Goal: Task Accomplishment & Management: Manage account settings

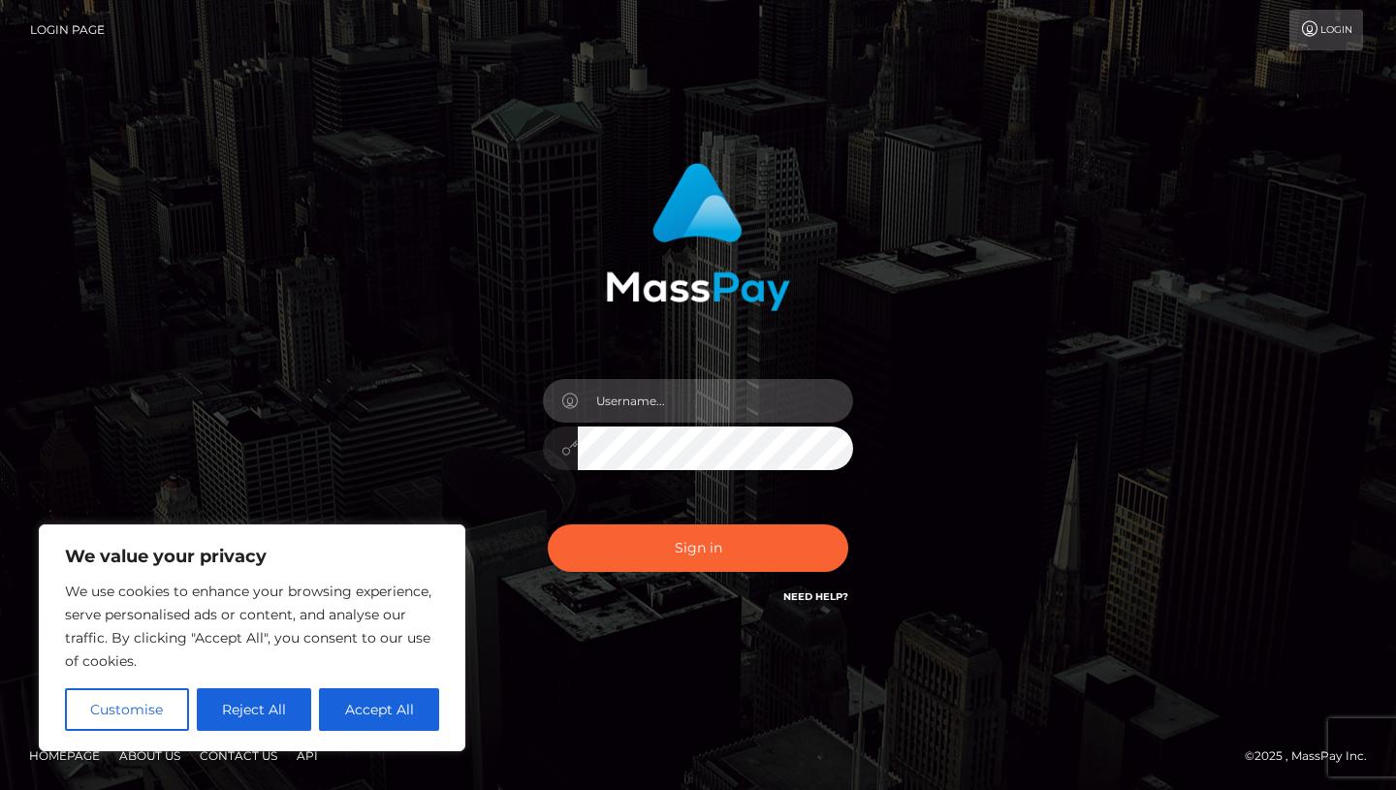
click at [622, 409] on input "text" at bounding box center [715, 401] width 275 height 44
type input "kilbane09@gmail.com"
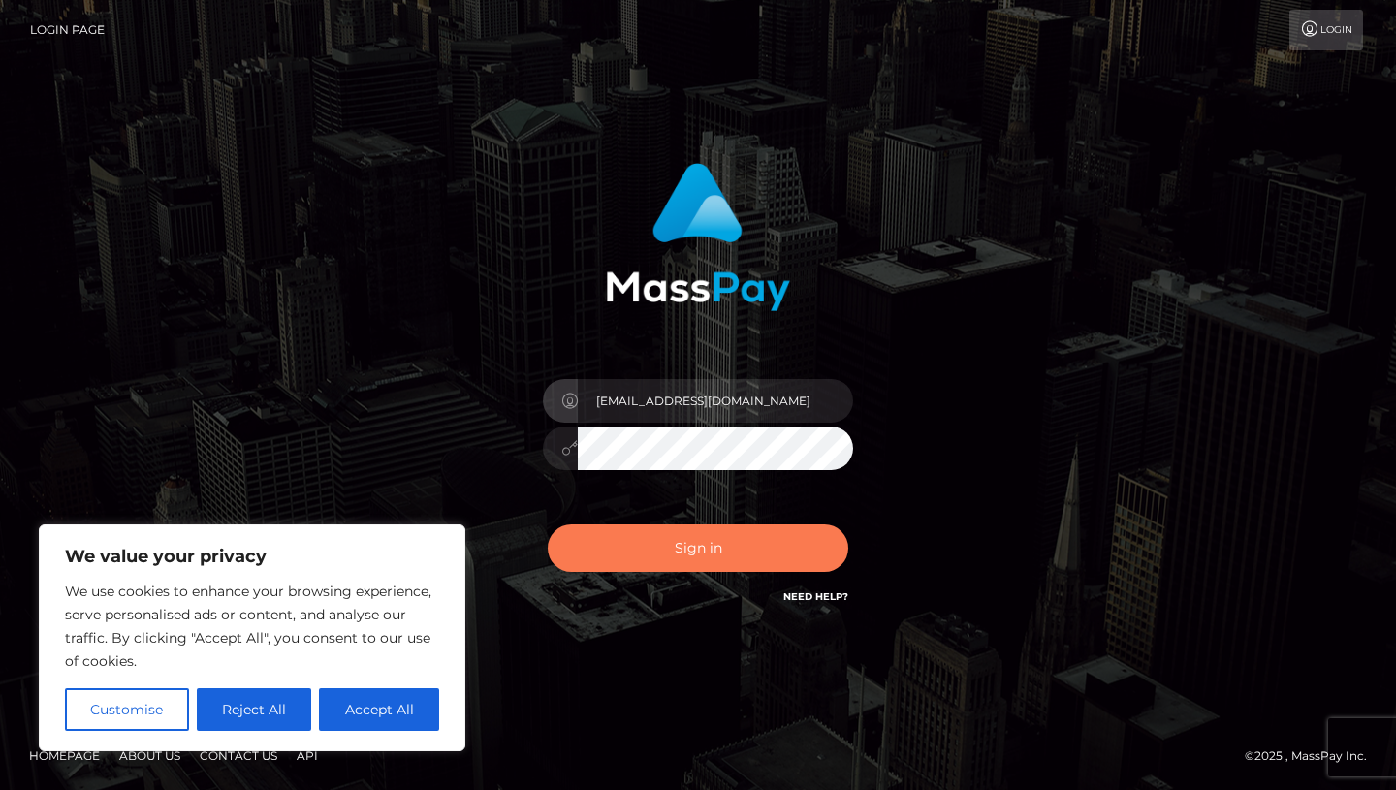
click at [655, 542] on button "Sign in" at bounding box center [698, 548] width 301 height 48
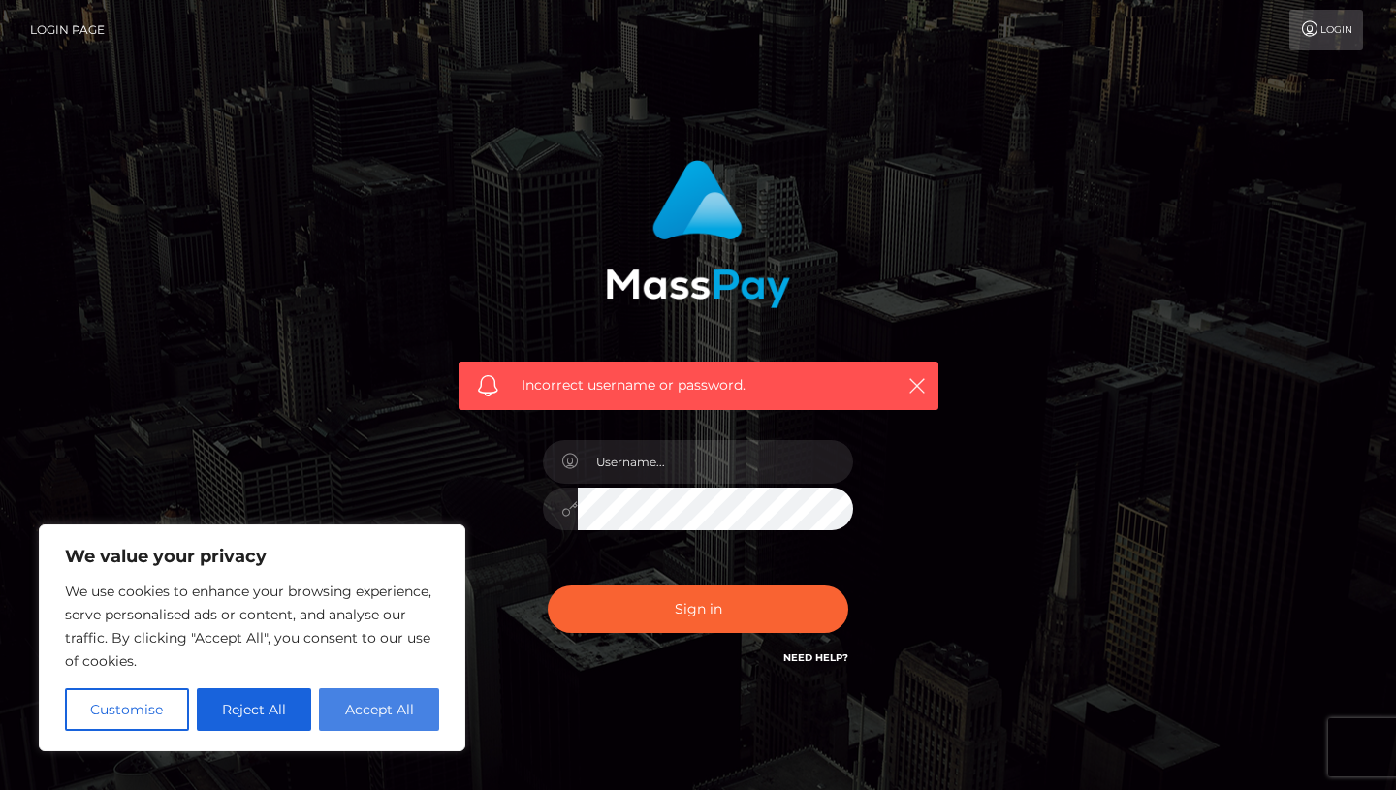
click at [355, 709] on button "Accept All" at bounding box center [379, 709] width 120 height 43
checkbox input "true"
